Goal: Task Accomplishment & Management: Manage account settings

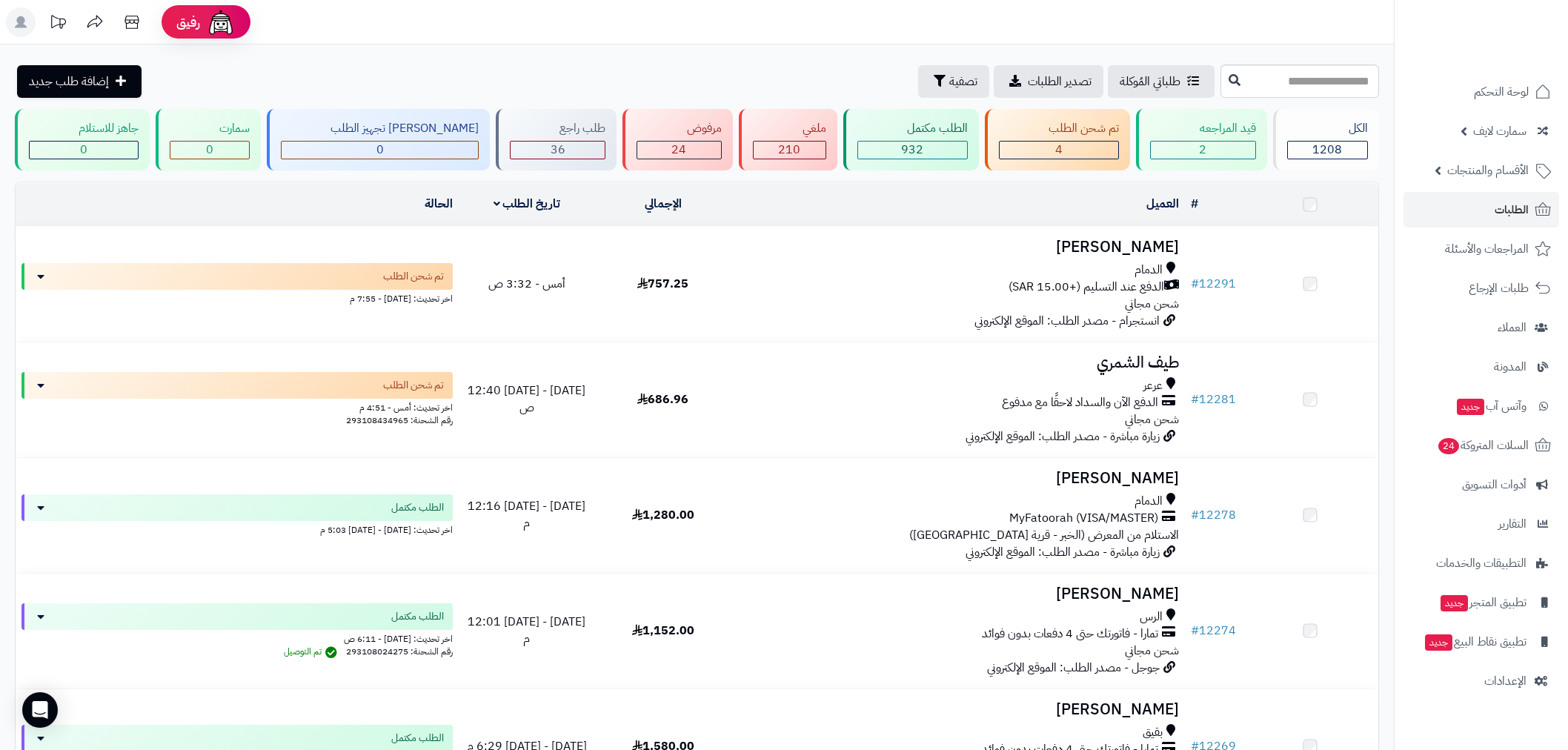
click at [1472, 212] on link "الطلبات" at bounding box center [1481, 210] width 155 height 36
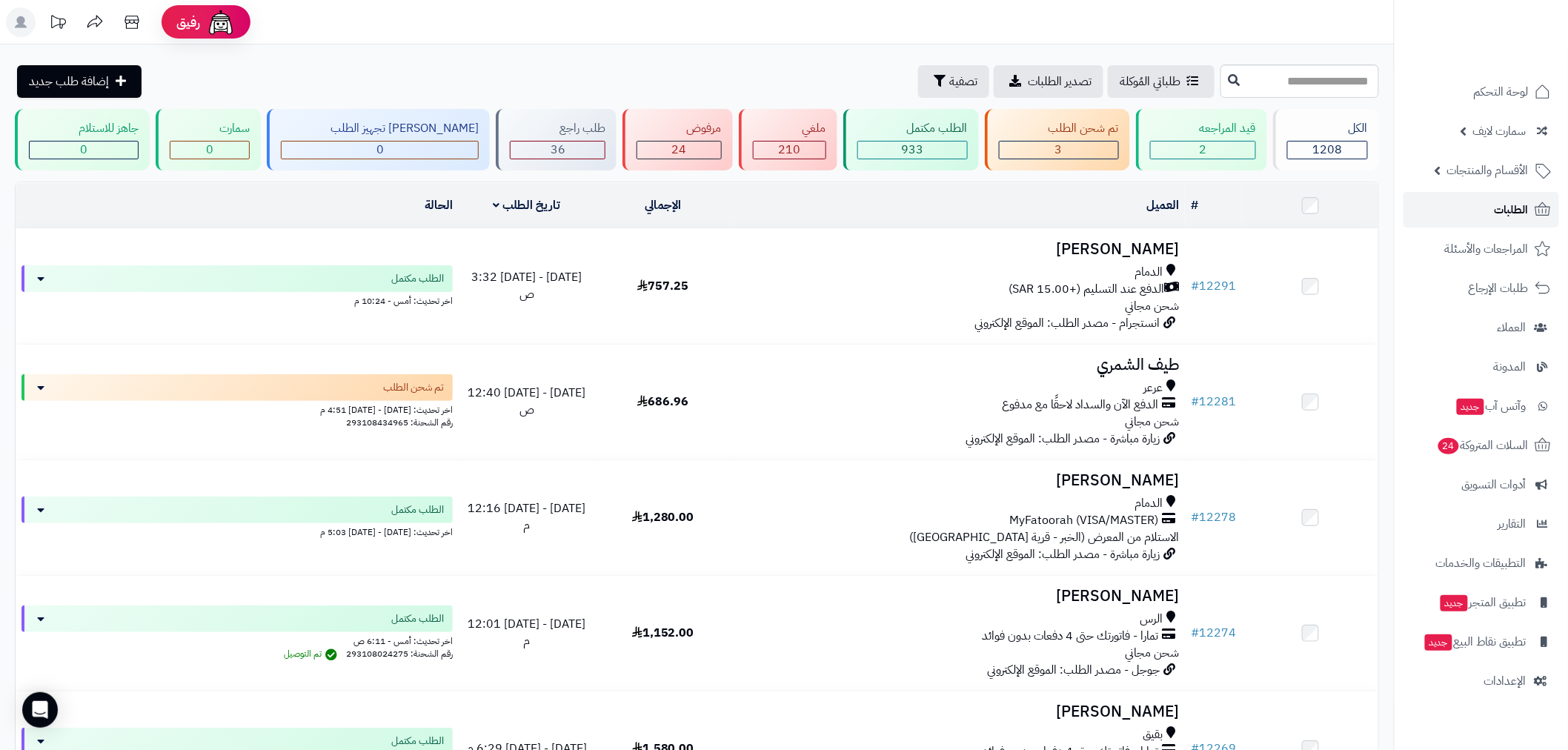
click at [1510, 204] on span "الطلبات" at bounding box center [1511, 210] width 34 height 20
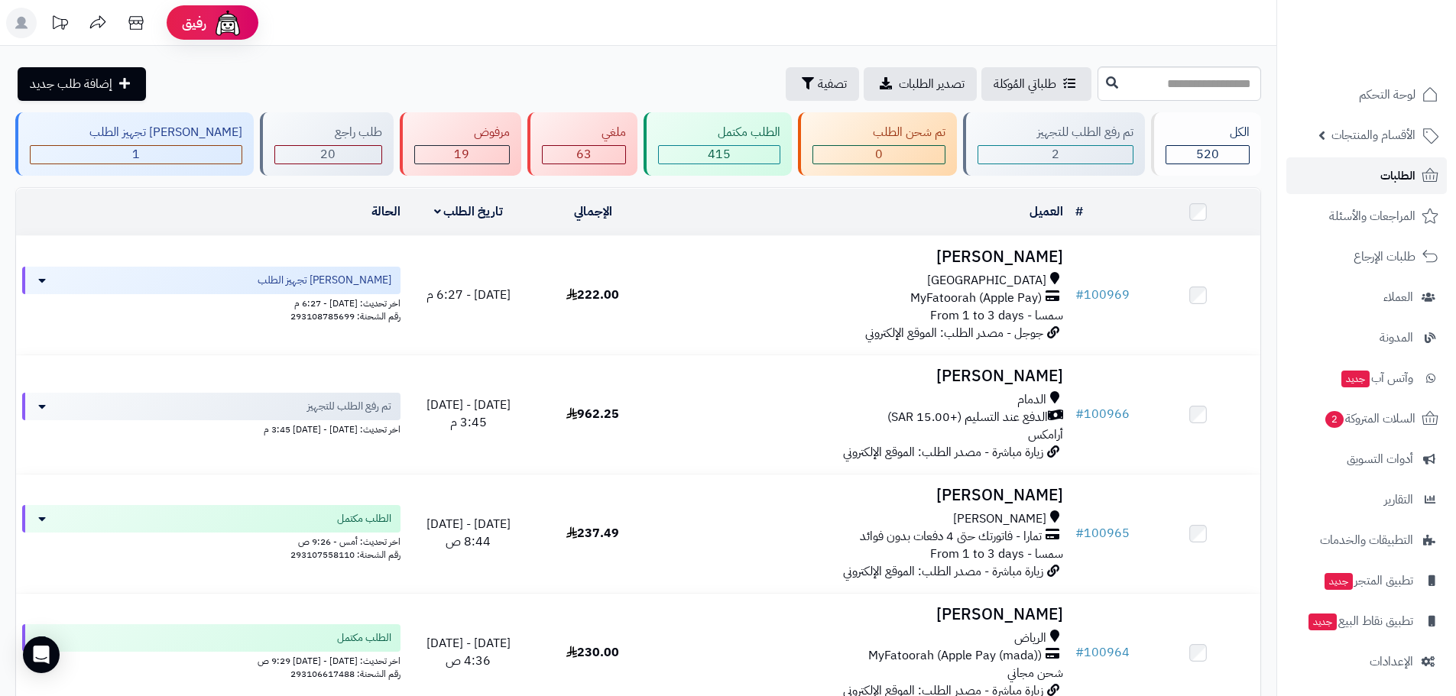
click at [1353, 183] on link "الطلبات" at bounding box center [1366, 175] width 160 height 37
